Goal: Task Accomplishment & Management: Manage account settings

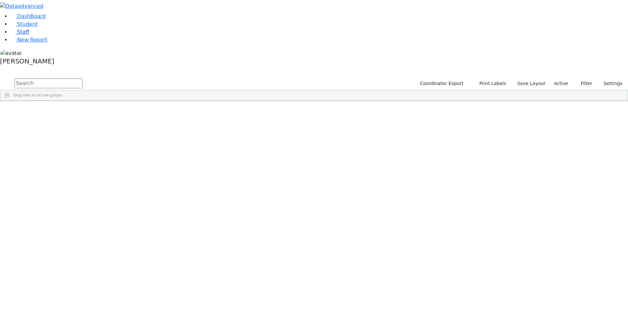
click at [23, 35] on span "Staff" at bounding box center [23, 32] width 12 height 6
click at [114, 176] on div "[PERSON_NAME]" at bounding box center [95, 180] width 39 height 9
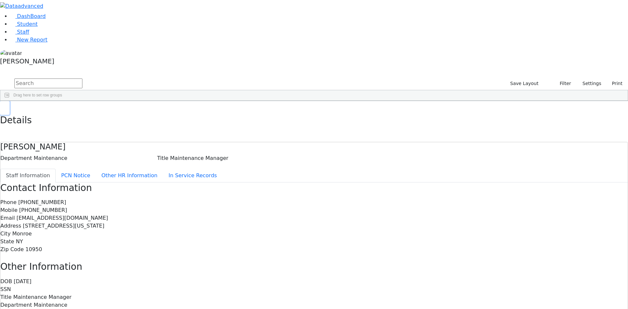
click at [9, 101] on button "button" at bounding box center [4, 108] width 9 height 14
click at [76, 249] on div "Golombeck" at bounding box center [56, 253] width 39 height 9
click at [96, 169] on button "PCN Notice" at bounding box center [76, 176] width 40 height 14
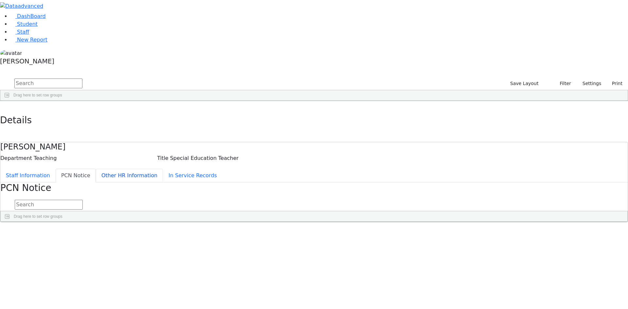
click at [154, 169] on button "Other HR Information" at bounding box center [129, 176] width 67 height 14
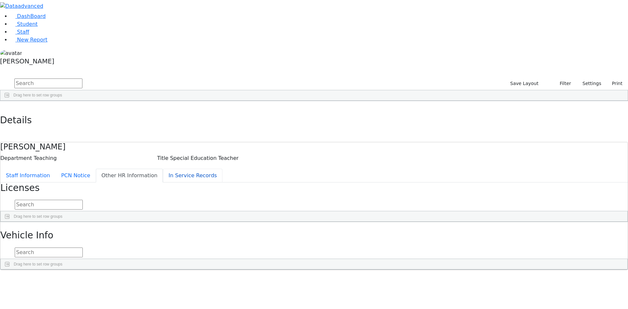
click at [163, 169] on button "In Service Records" at bounding box center [193, 176] width 60 height 14
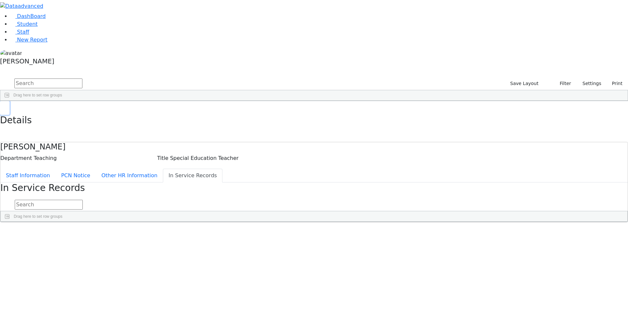
click at [3, 106] on use "button" at bounding box center [3, 106] width 0 height 0
click at [64, 68] on div "[PERSON_NAME]" at bounding box center [314, 58] width 628 height 19
click at [76, 52] on link "Sign Out" at bounding box center [92, 47] width 52 height 10
